Goal: Check status

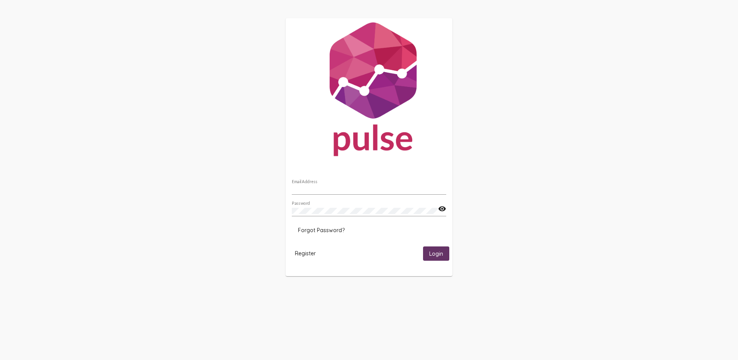
type input "[EMAIL_ADDRESS][DOMAIN_NAME]"
click at [435, 258] on button "Login" at bounding box center [436, 253] width 26 height 14
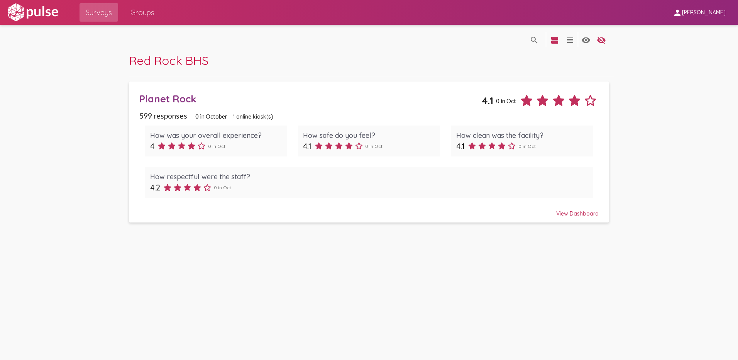
click at [177, 99] on div "Planet Rock" at bounding box center [310, 99] width 342 height 12
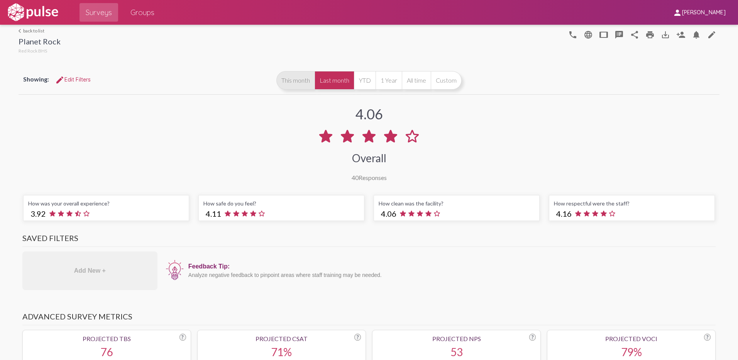
click at [289, 80] on button "This month" at bounding box center [295, 80] width 38 height 19
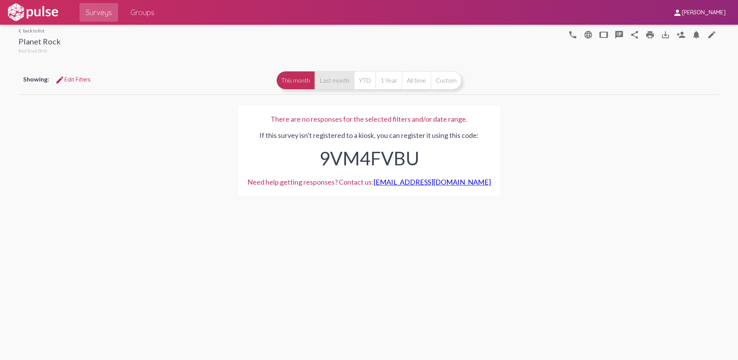
click at [339, 78] on button "Last month" at bounding box center [333, 80] width 39 height 19
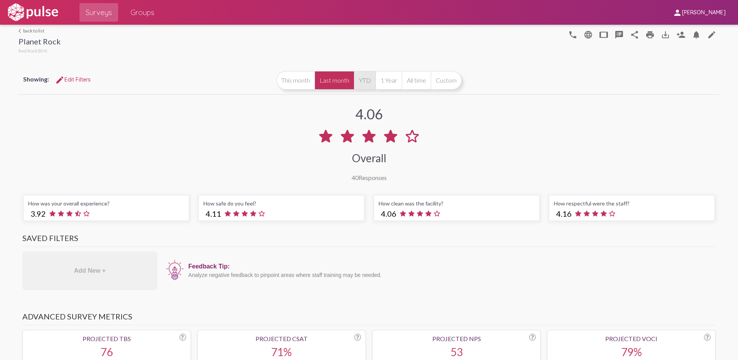
click at [362, 76] on button "YTD" at bounding box center [365, 80] width 22 height 19
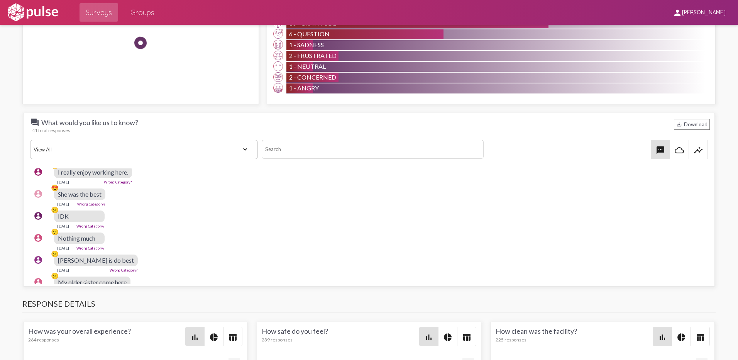
scroll to position [77, 0]
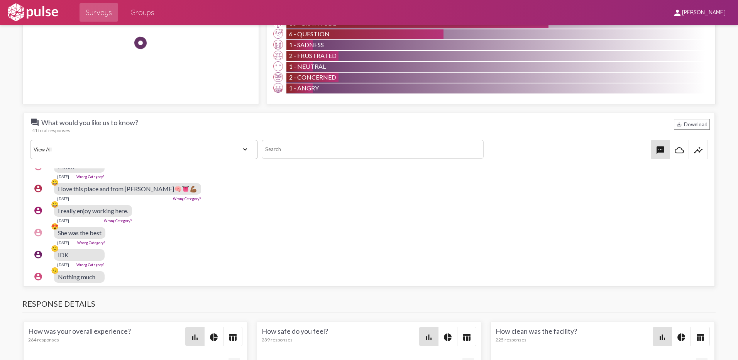
drag, startPoint x: 445, startPoint y: 219, endPoint x: 327, endPoint y: 204, distance: 118.2
click at [327, 204] on div "account_circle 😀 I really enjoy working here. [DATE] Wrong Category?" at bounding box center [370, 213] width 681 height 25
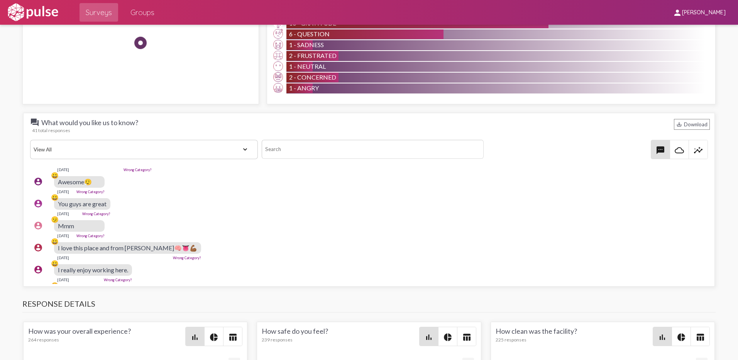
scroll to position [0, 0]
